Goal: Information Seeking & Learning: Learn about a topic

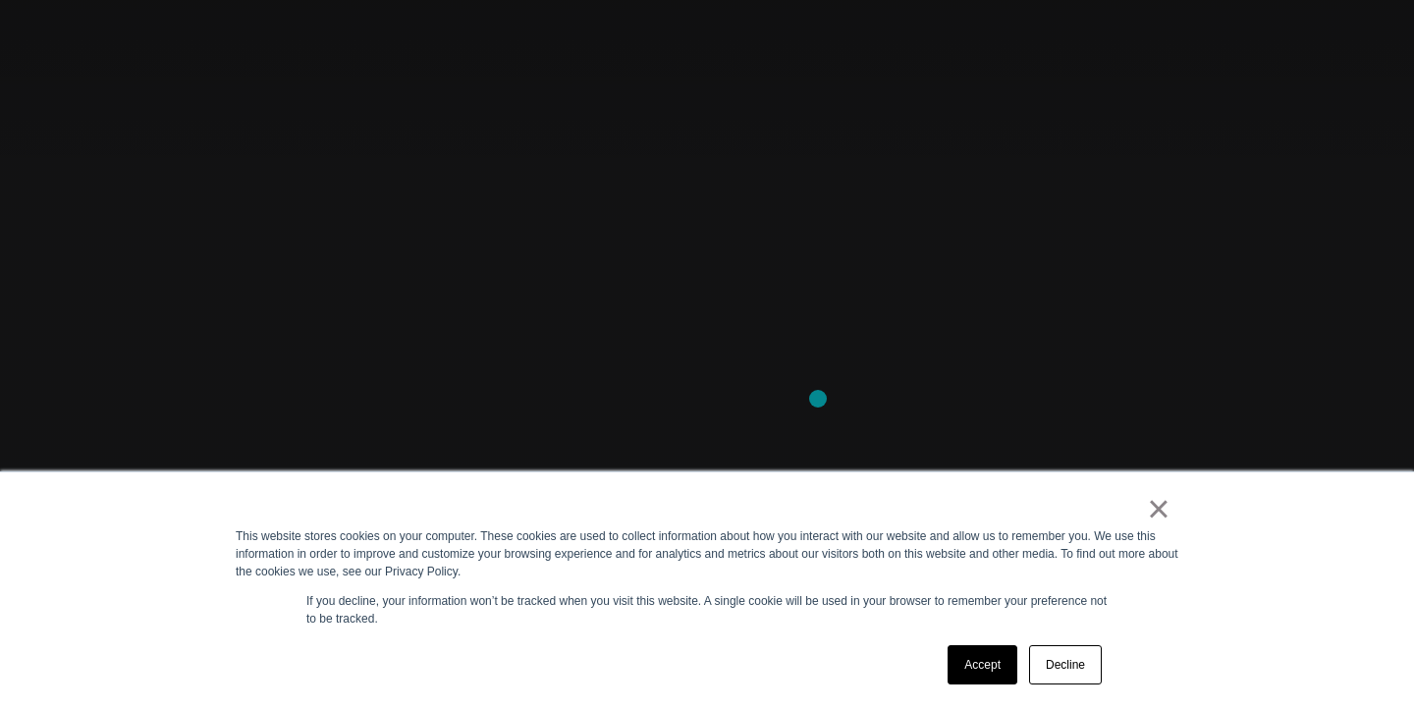
scroll to position [213, 0]
click at [1158, 509] on link "×" at bounding box center [1159, 509] width 24 height 18
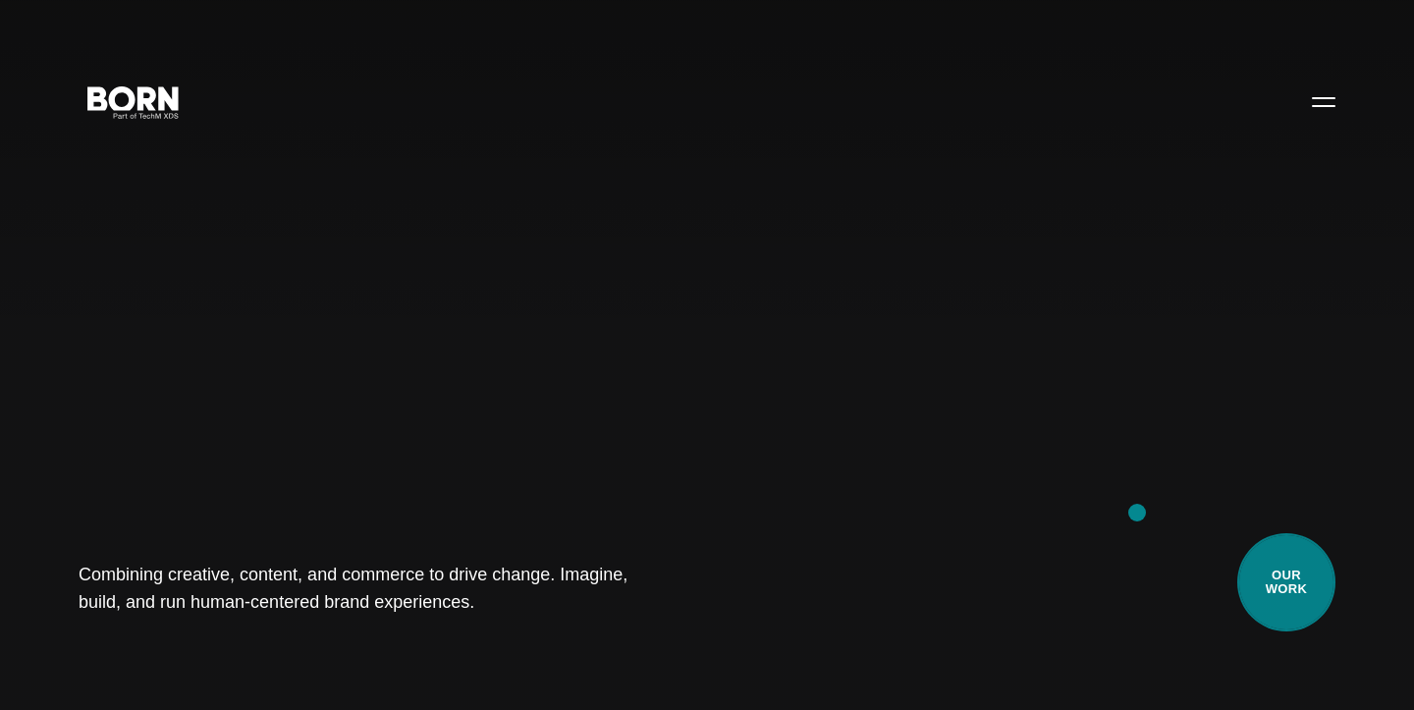
scroll to position [0, 0]
click at [1300, 620] on link "Our Work" at bounding box center [1286, 582] width 98 height 98
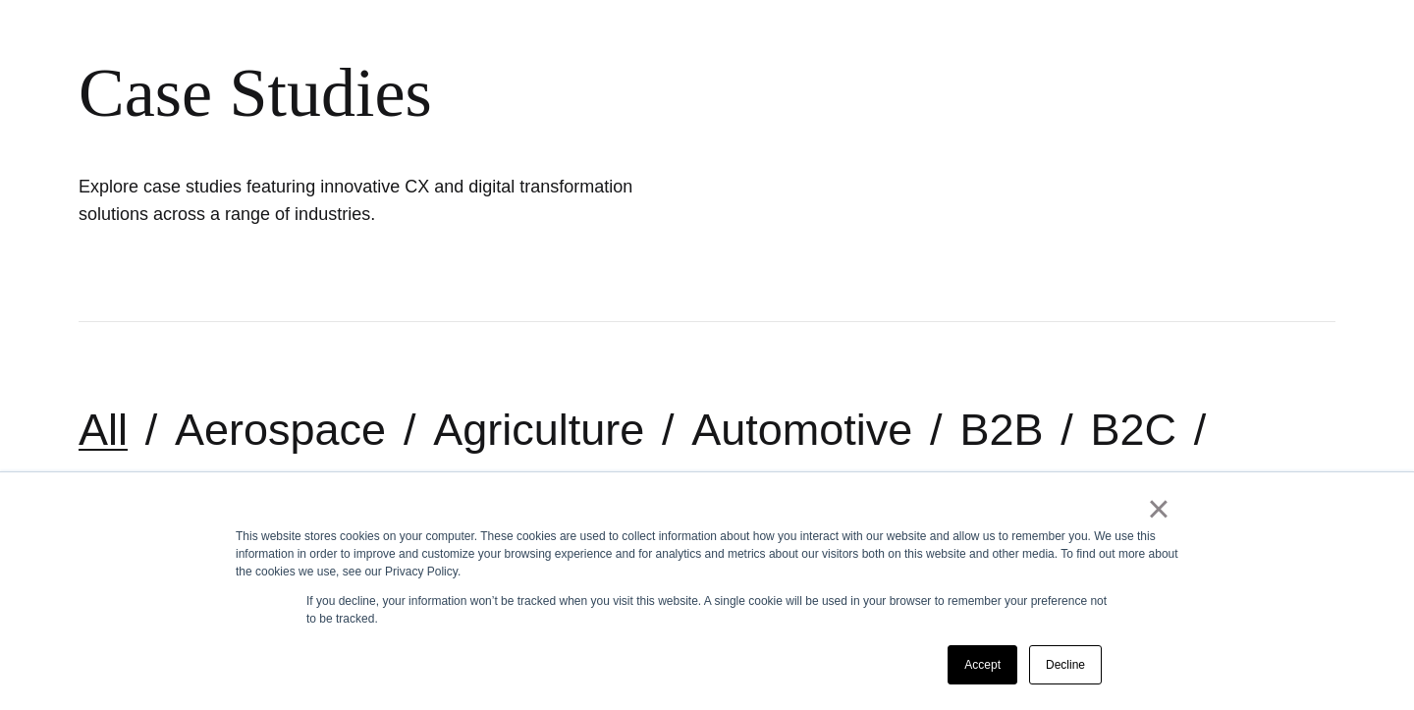
scroll to position [209, 0]
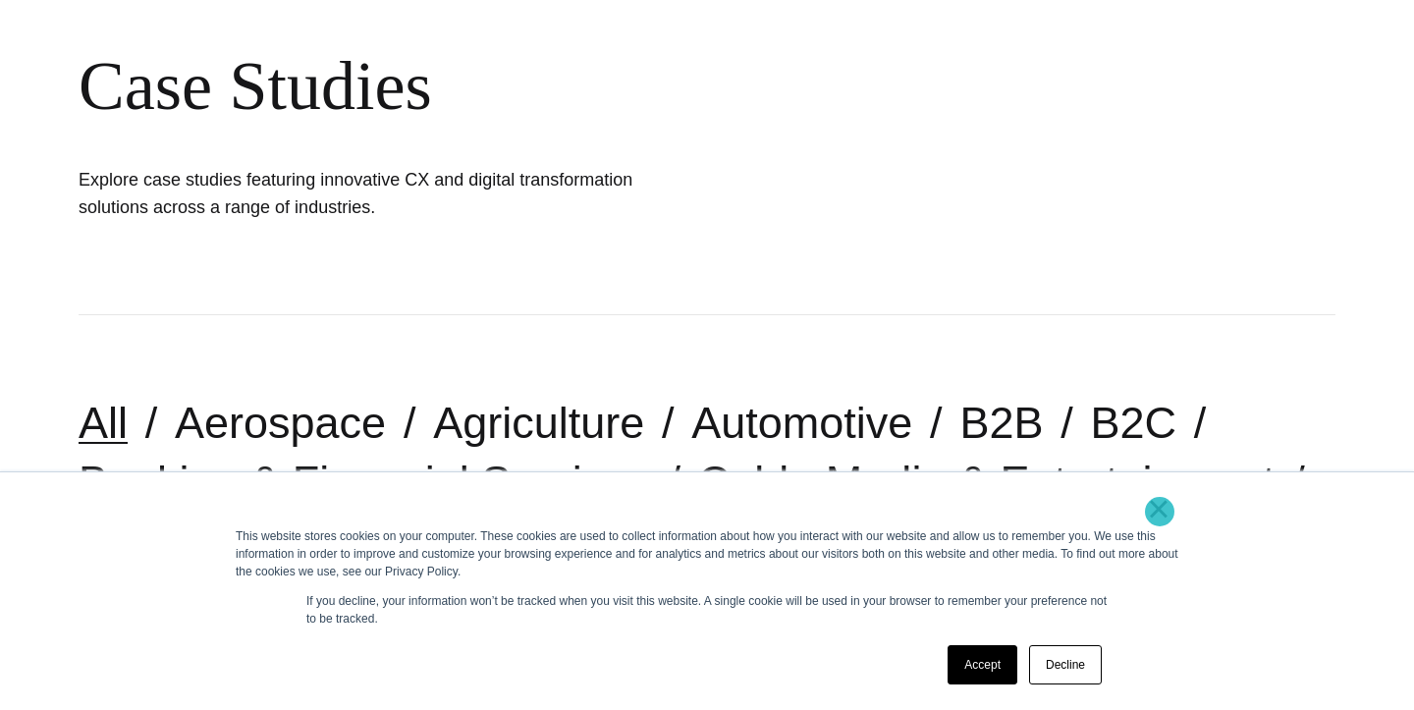
click at [1160, 512] on link "×" at bounding box center [1159, 509] width 24 height 18
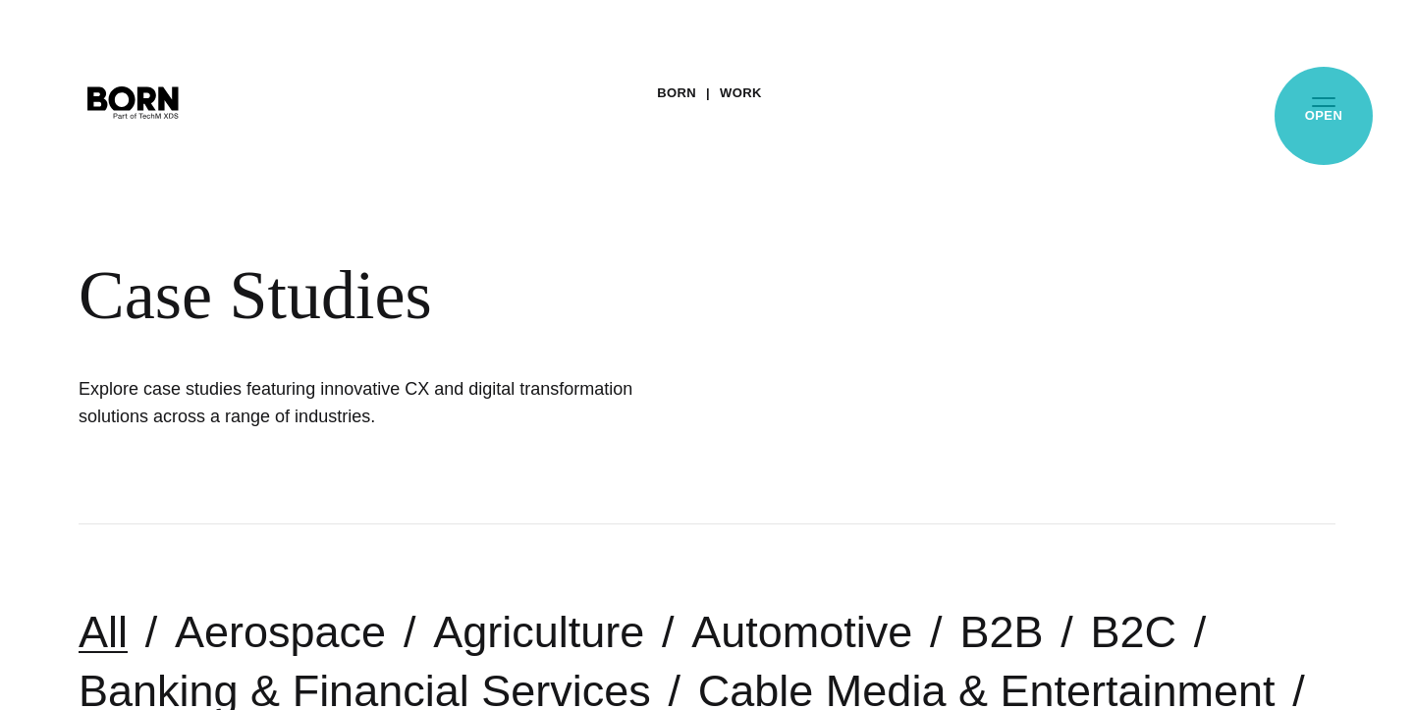
scroll to position [0, 0]
click at [1323, 109] on button "Primary Menu" at bounding box center [1323, 101] width 47 height 41
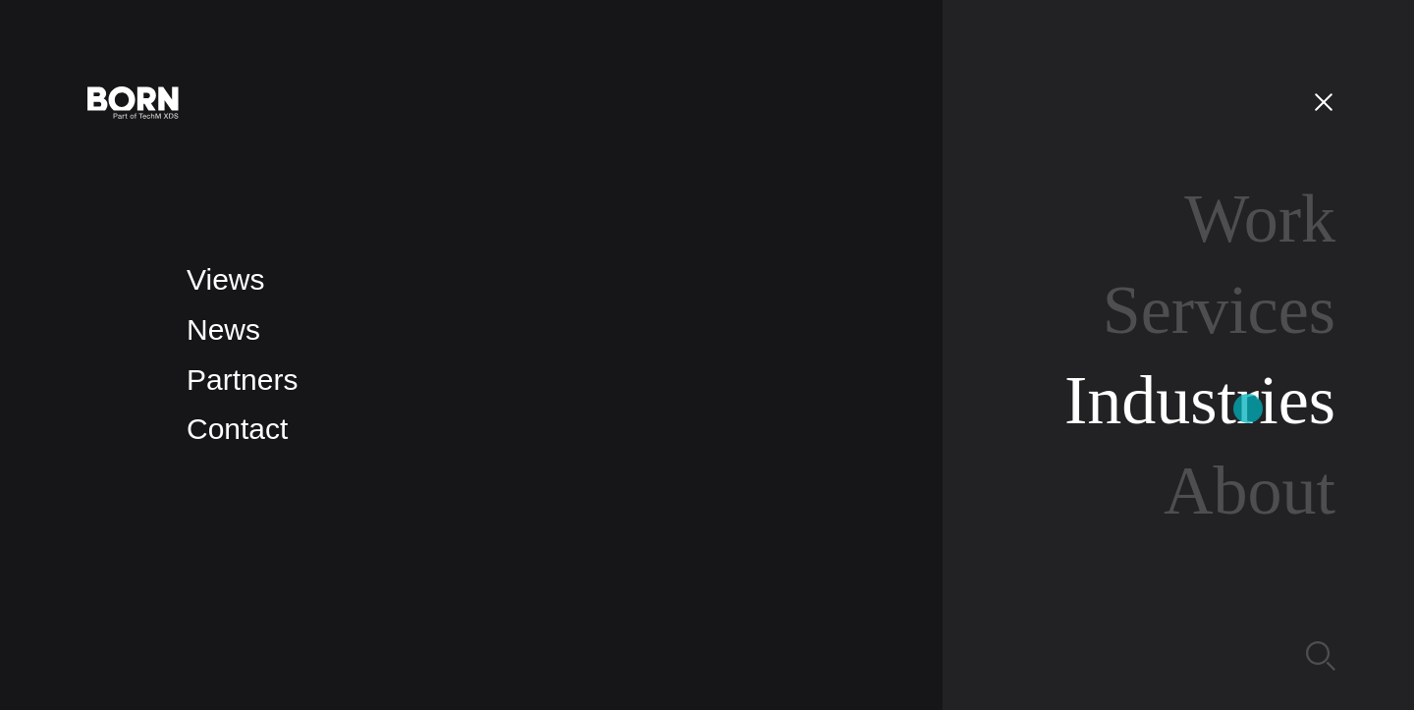
click at [1248, 408] on link "Industries" at bounding box center [1199, 400] width 271 height 76
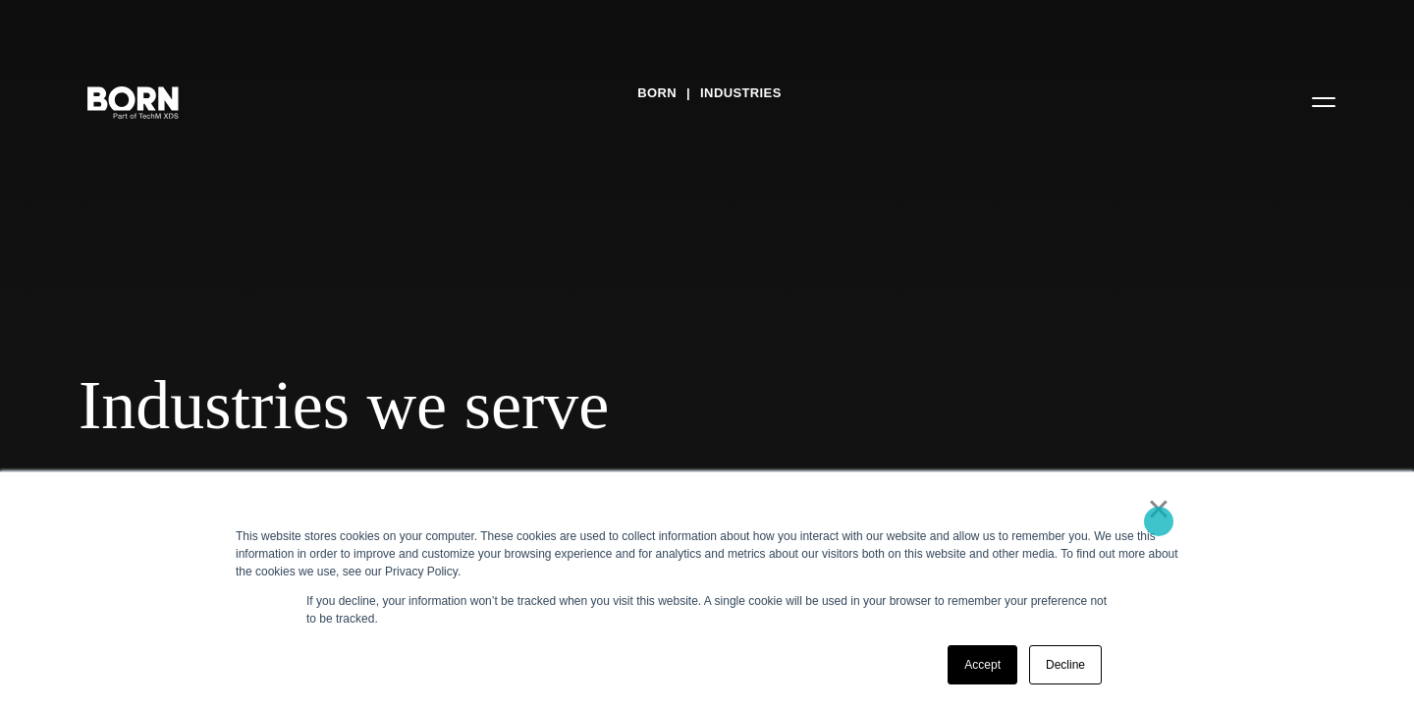
click at [1159, 517] on link "×" at bounding box center [1159, 509] width 24 height 18
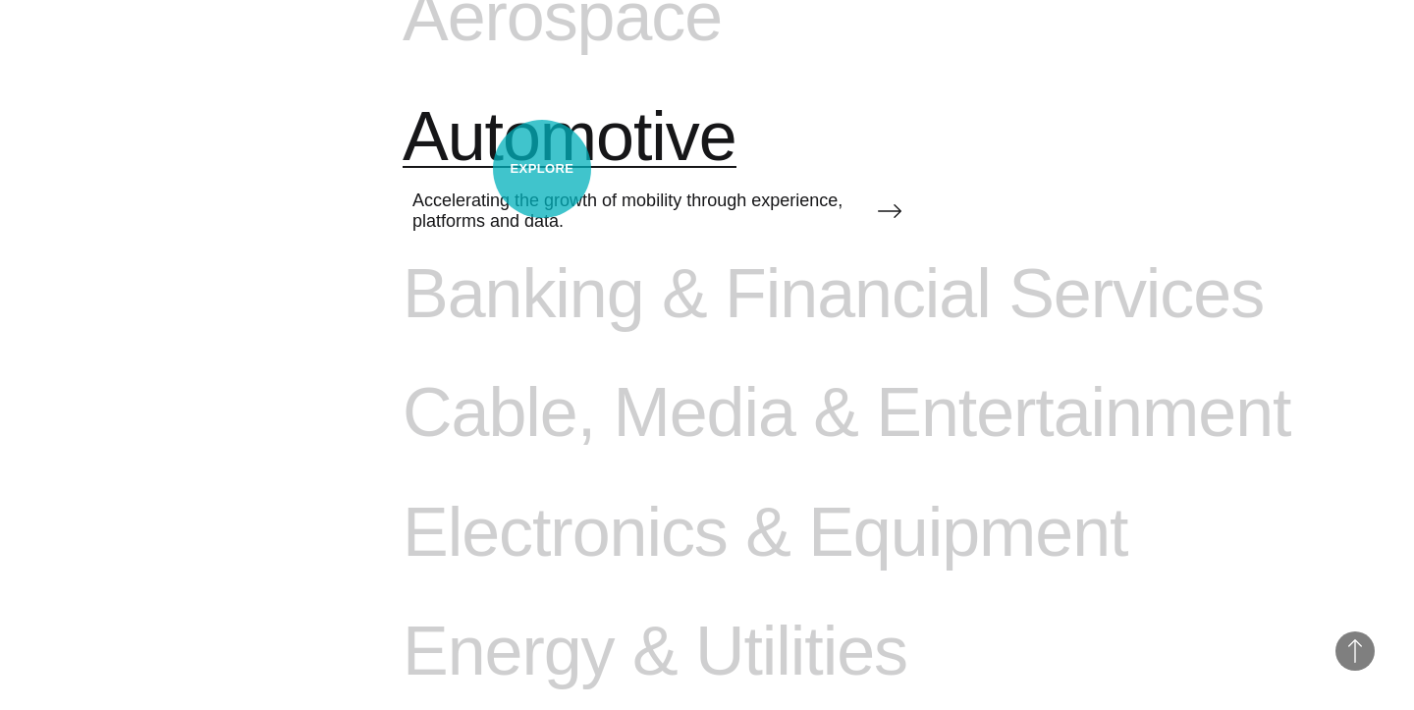
scroll to position [1073, 0]
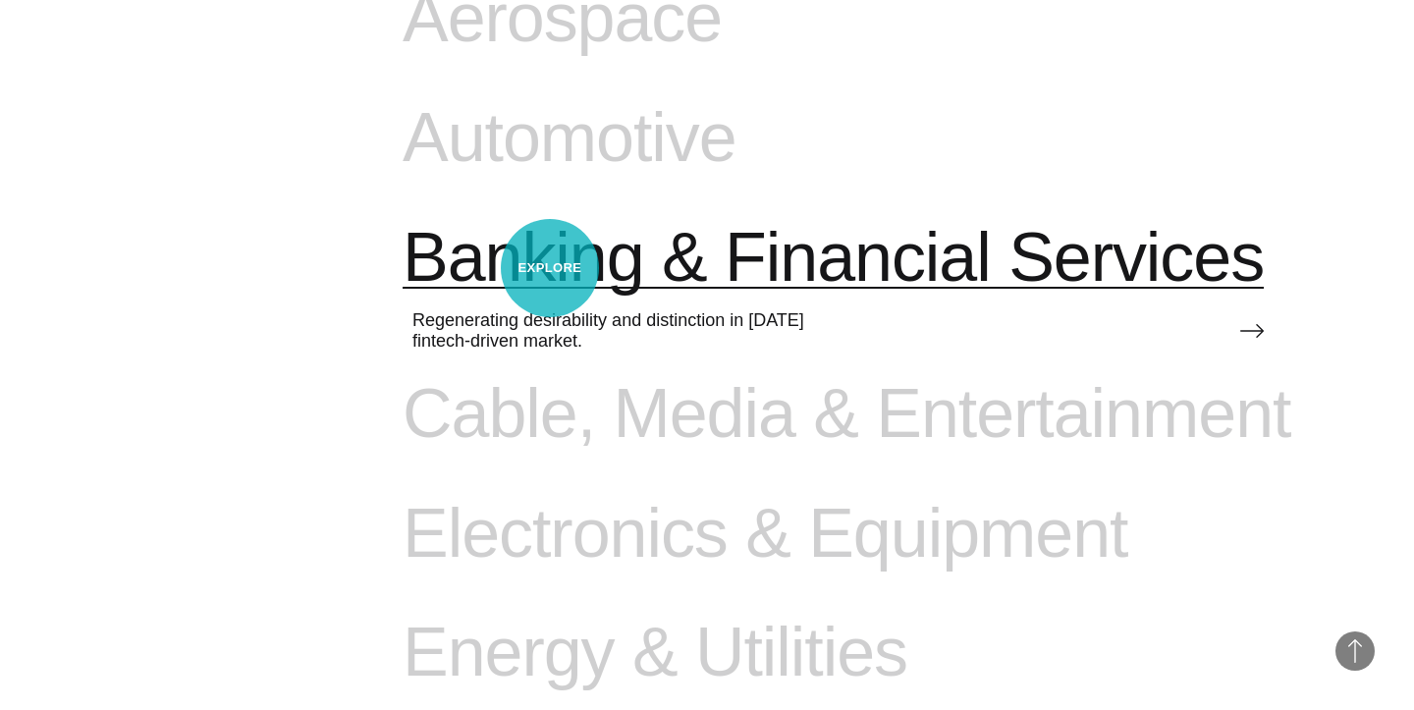
click at [550, 268] on span "Banking & Financial Services" at bounding box center [833, 258] width 861 height 81
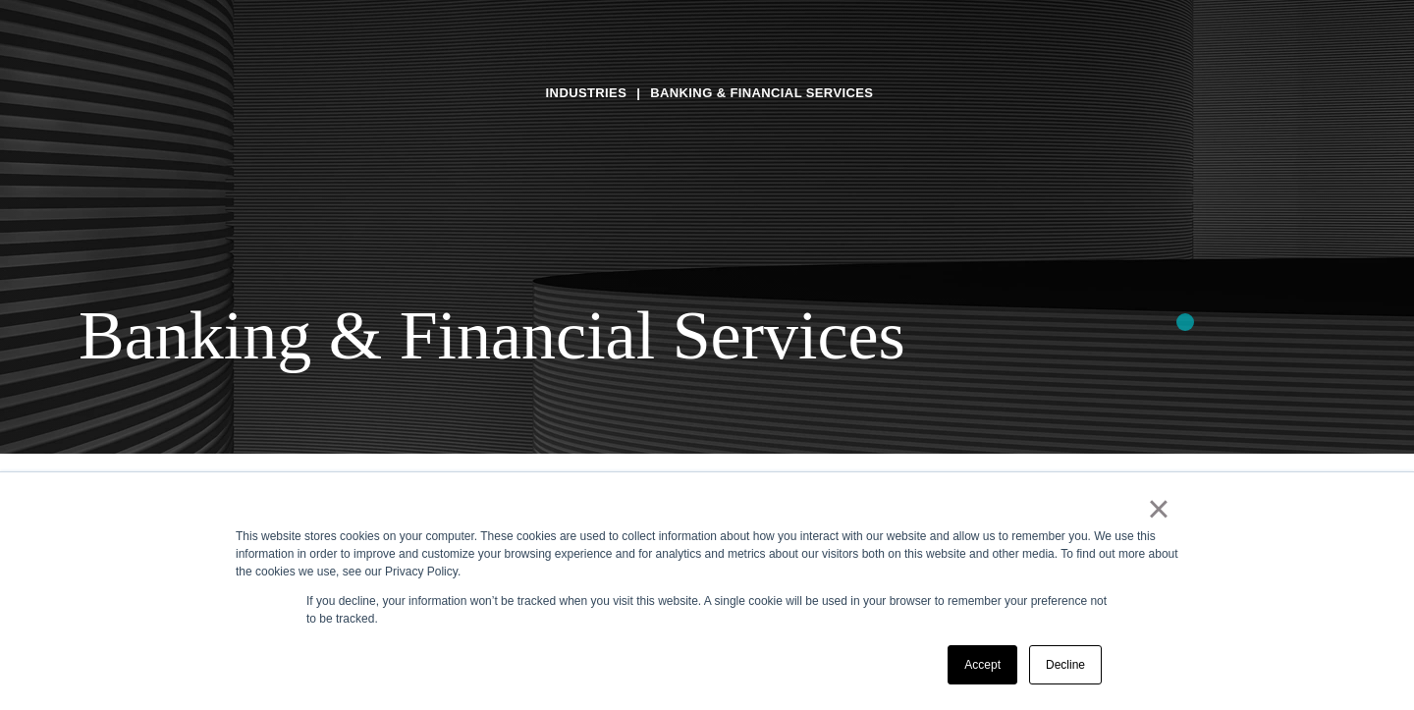
scroll to position [261, 0]
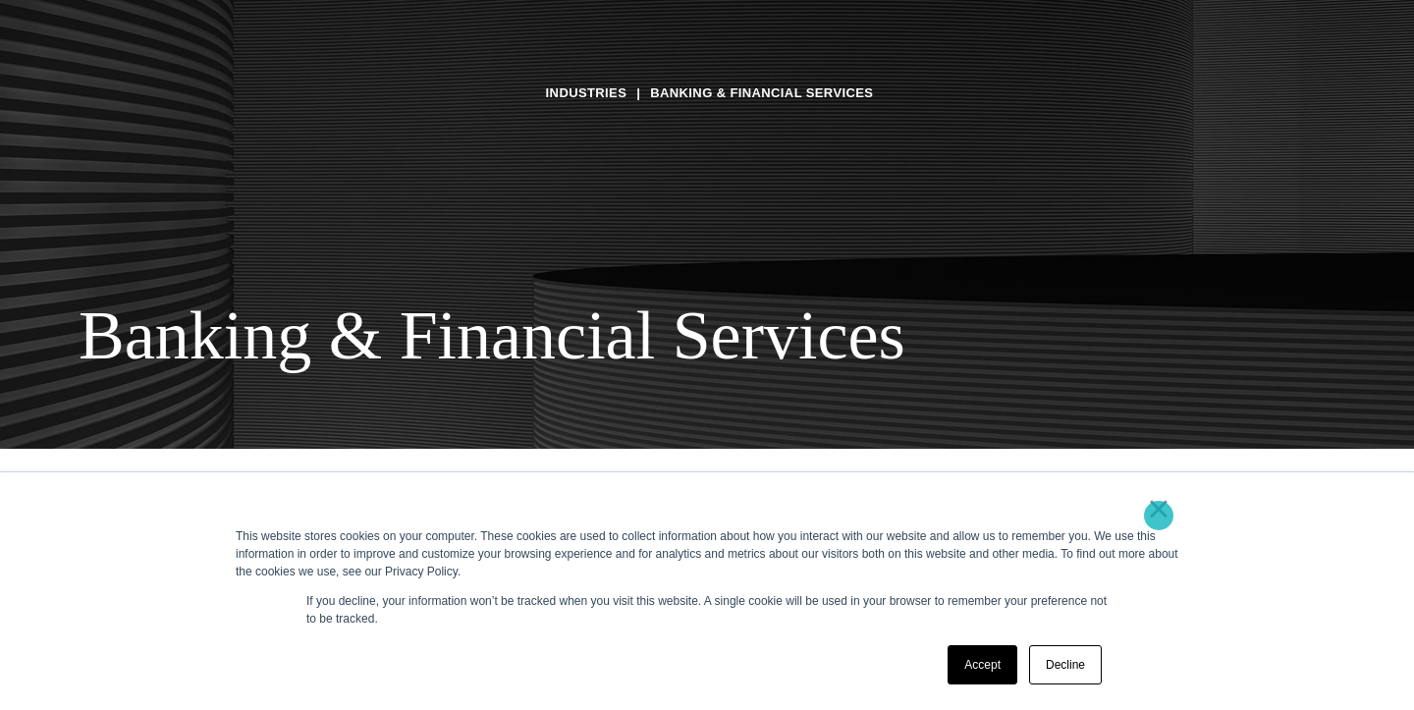
click at [1159, 515] on link "×" at bounding box center [1159, 509] width 24 height 18
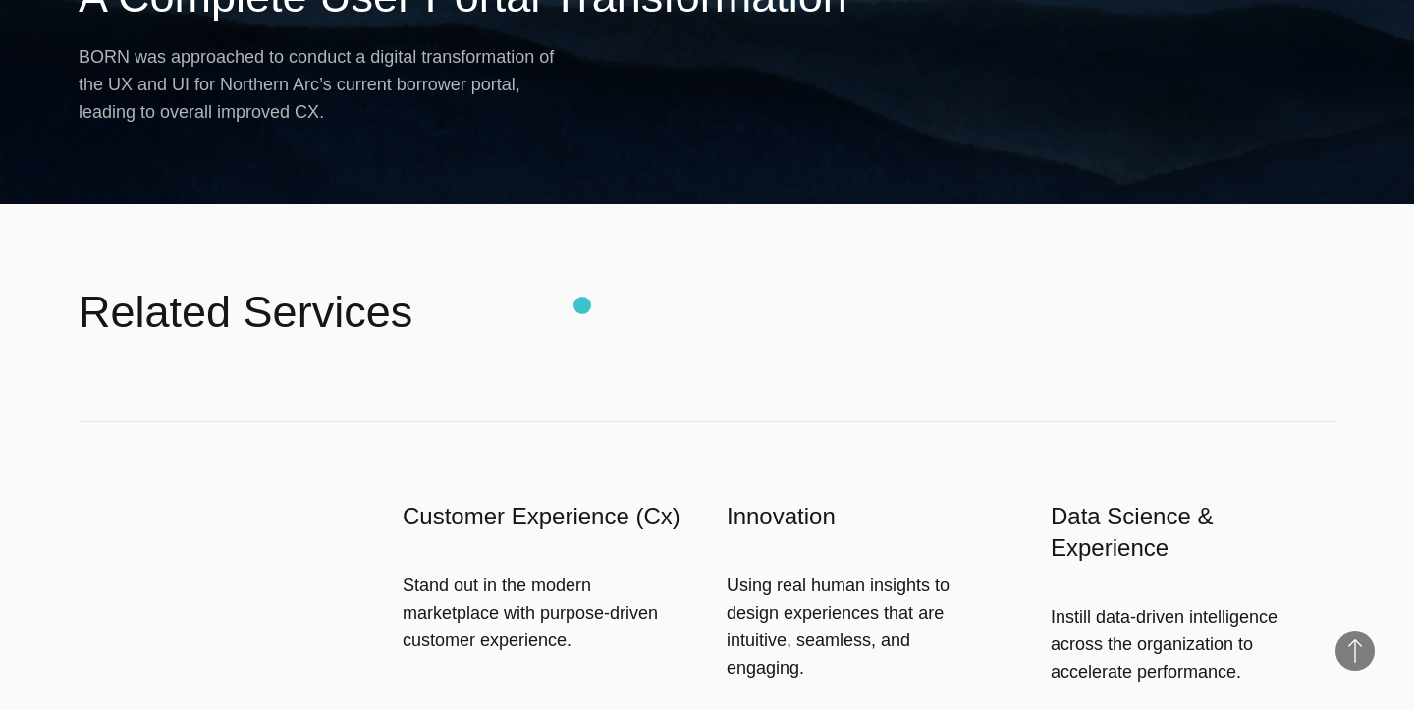
scroll to position [3895, 0]
